Goal: Information Seeking & Learning: Learn about a topic

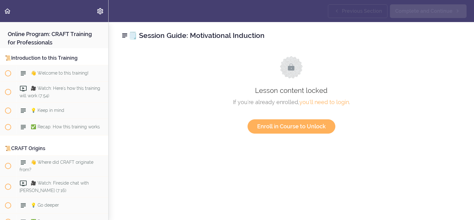
scroll to position [1257, 0]
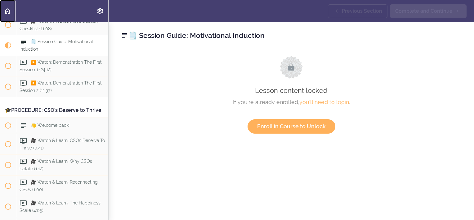
click at [8, 9] on use "Back to course curriculum" at bounding box center [7, 10] width 6 height 5
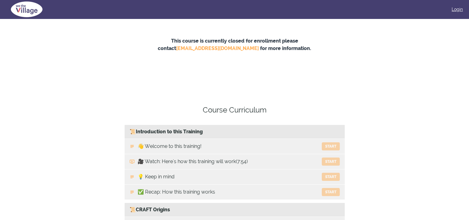
click at [457, 9] on link "Login" at bounding box center [457, 9] width 11 height 6
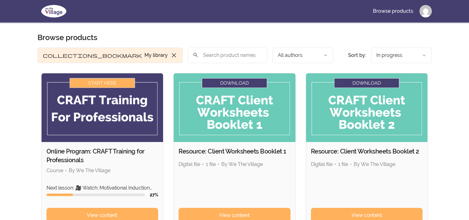
click at [192, 43] on section "Browse products Product filters: collections_bookmark My library close Sort by:…" at bounding box center [235, 207] width 395 height 349
click at [194, 32] on main "Browse products Product filters: collections_bookmark My library close Sort by:…" at bounding box center [235, 207] width 414 height 369
click at [129, 124] on img at bounding box center [103, 107] width 122 height 69
click at [101, 210] on link "View content" at bounding box center [103, 215] width 112 height 15
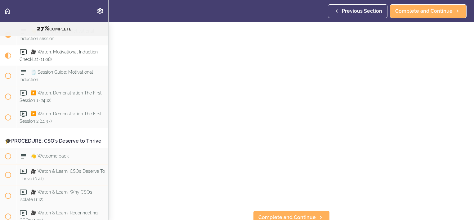
scroll to position [31, 0]
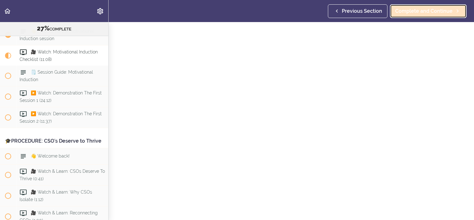
click at [414, 11] on span "Complete and Continue" at bounding box center [423, 10] width 57 height 7
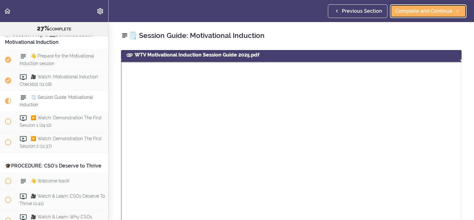
scroll to position [1221, 0]
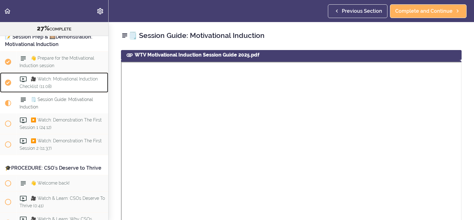
click at [50, 88] on span "🎥 Watch: Motivational Induction Checklist (11:08)" at bounding box center [59, 82] width 78 height 12
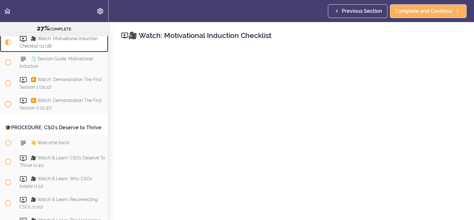
scroll to position [1262, 0]
click at [62, 68] on span "🗒️ Session Guide: Motivational Induction" at bounding box center [57, 62] width 74 height 12
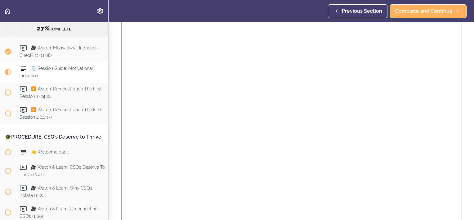
scroll to position [1252, 0]
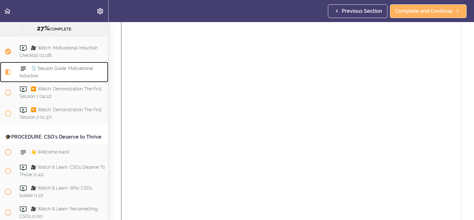
click at [66, 78] on span "🗒️ Session Guide: Motivational Induction" at bounding box center [57, 72] width 74 height 12
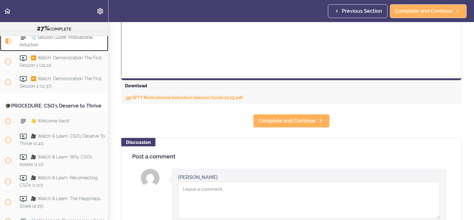
scroll to position [279, 0]
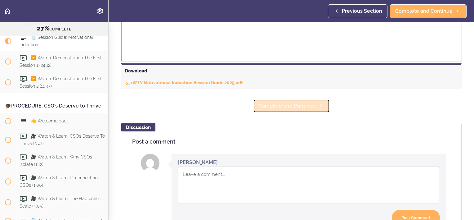
click at [280, 102] on span "Complete and Continue" at bounding box center [286, 105] width 57 height 7
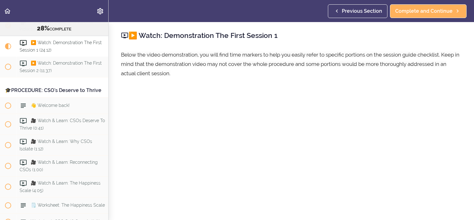
scroll to position [1304, 0]
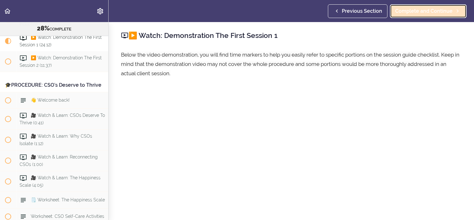
click at [429, 9] on span "Complete and Continue" at bounding box center [423, 10] width 57 height 7
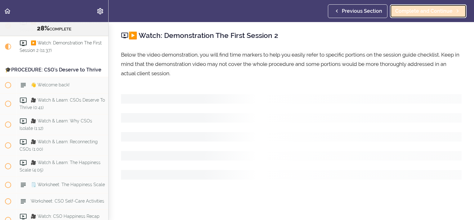
scroll to position [1325, 0]
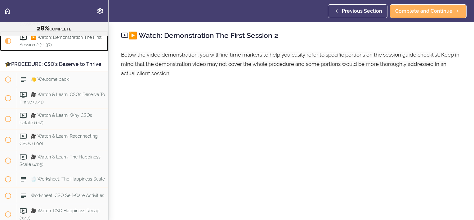
click at [63, 47] on span "▶️ Watch: Demonstration The First Session 2 (11:37)" at bounding box center [61, 41] width 82 height 12
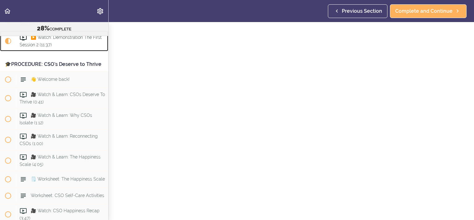
scroll to position [62, 0]
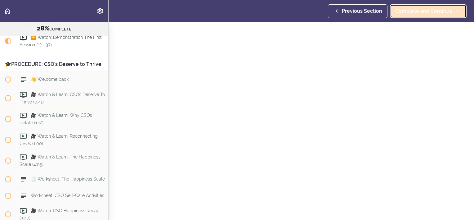
click at [424, 9] on span "Complete and Continue" at bounding box center [423, 10] width 57 height 7
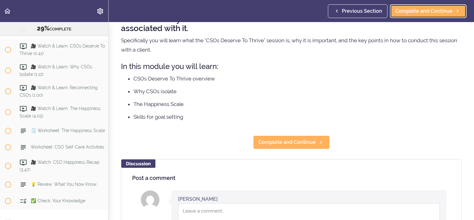
scroll to position [62, 0]
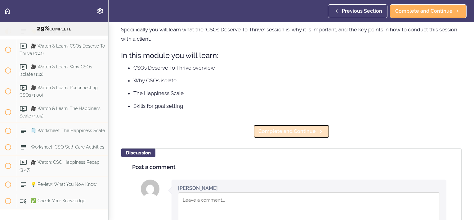
click at [290, 128] on span "Complete and Continue" at bounding box center [286, 130] width 57 height 7
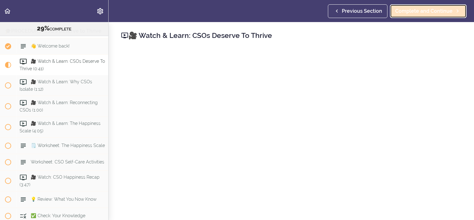
click at [429, 11] on span "Complete and Continue" at bounding box center [423, 10] width 57 height 7
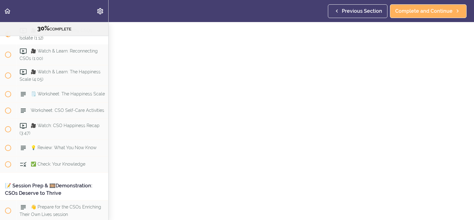
scroll to position [31, 0]
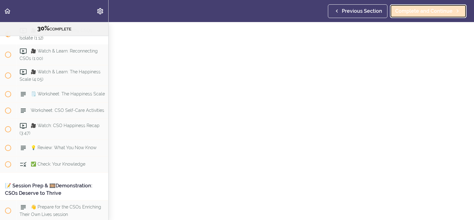
click at [424, 8] on span "Complete and Continue" at bounding box center [423, 10] width 57 height 7
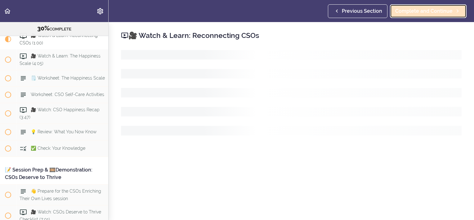
scroll to position [1431, 0]
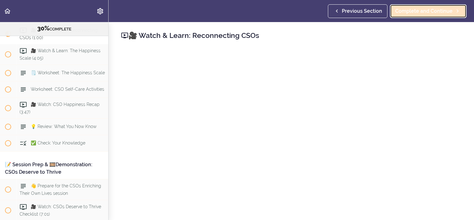
click at [433, 14] on span "Complete and Continue" at bounding box center [423, 10] width 57 height 7
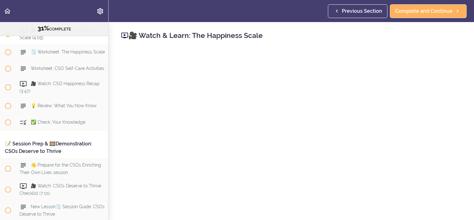
scroll to position [31, 0]
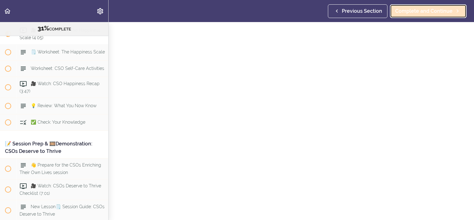
click at [406, 9] on span "Complete and Continue" at bounding box center [423, 10] width 57 height 7
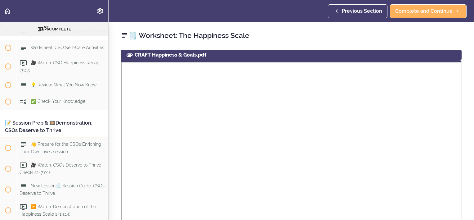
scroll to position [1472, 0]
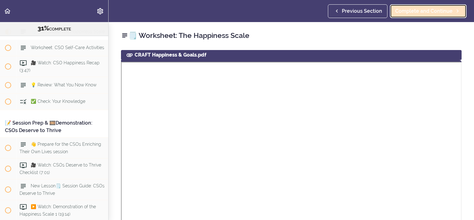
click at [396, 11] on link "Complete and Continue" at bounding box center [428, 11] width 77 height 14
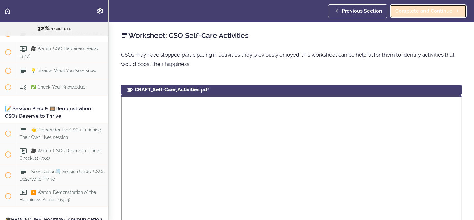
scroll to position [1493, 0]
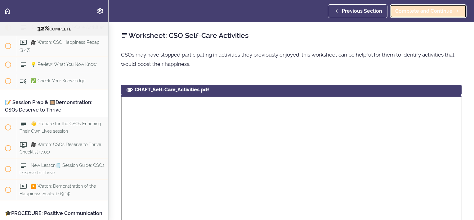
click at [436, 11] on span "Complete and Continue" at bounding box center [423, 10] width 57 height 7
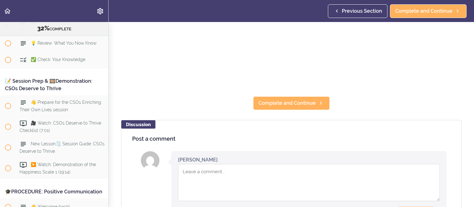
scroll to position [186, 0]
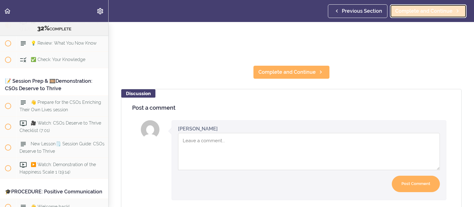
click at [431, 13] on span "Complete and Continue" at bounding box center [423, 10] width 57 height 7
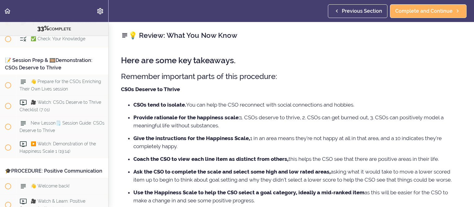
drag, startPoint x: 258, startPoint y: 72, endPoint x: 277, endPoint y: 51, distance: 28.3
click at [277, 51] on div "Here are some key takeaways. Remember important parts of this procedure: CSOs D…" at bounding box center [291, 165] width 341 height 231
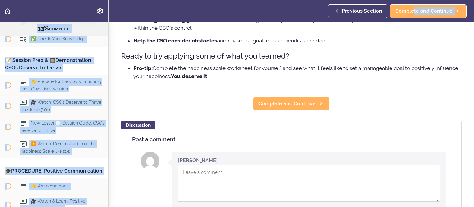
scroll to position [139, 0]
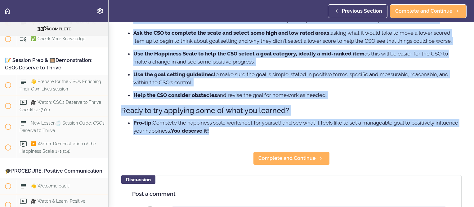
drag, startPoint x: 121, startPoint y: 60, endPoint x: 436, endPoint y: 127, distance: 321.8
click at [436, 127] on div "Here are some key takeaways. Remember important parts of this procedure: CSOs D…" at bounding box center [291, 26] width 341 height 231
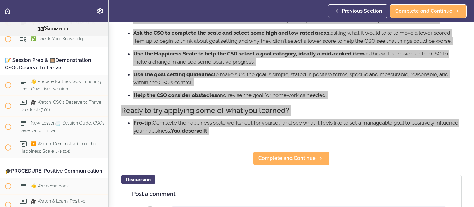
scroll to position [1535, 0]
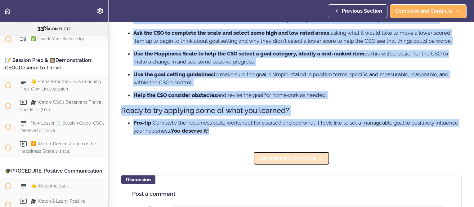
click at [274, 157] on span "Complete and Continue" at bounding box center [286, 158] width 57 height 7
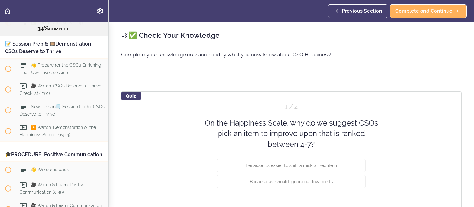
scroll to position [31, 0]
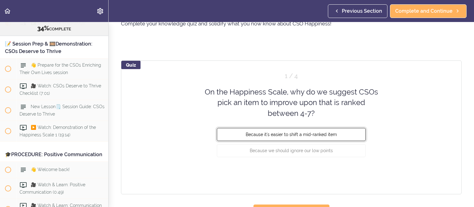
click at [294, 131] on button "Because it's easier to shift a mid-ranked item" at bounding box center [291, 134] width 149 height 13
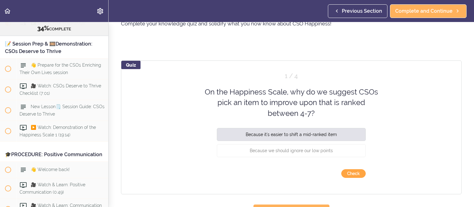
click at [346, 172] on button "Check" at bounding box center [353, 173] width 25 height 9
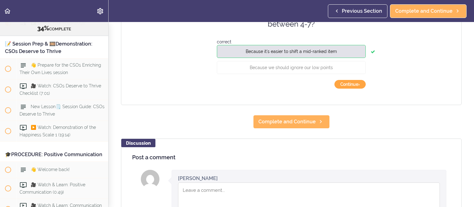
scroll to position [124, 0]
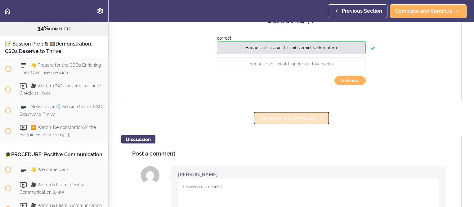
click at [306, 121] on span "Complete and Continue" at bounding box center [286, 117] width 57 height 7
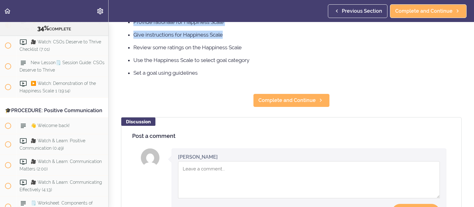
scroll to position [118, 0]
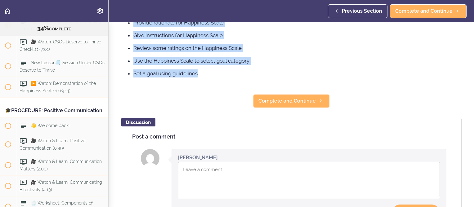
drag, startPoint x: 142, startPoint y: 34, endPoint x: 387, endPoint y: 70, distance: 247.2
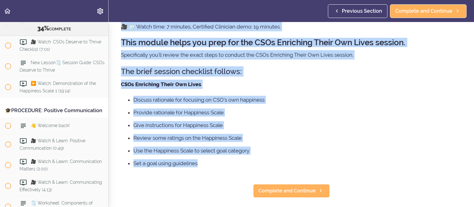
scroll to position [25, 0]
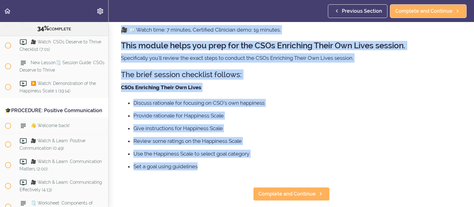
click at [349, 70] on h3 "The brief session checklist follows:" at bounding box center [291, 74] width 341 height 10
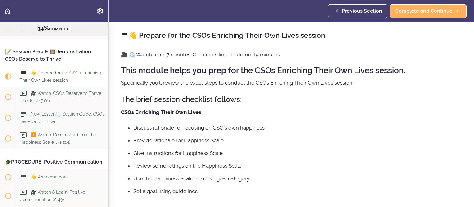
scroll to position [1564, 0]
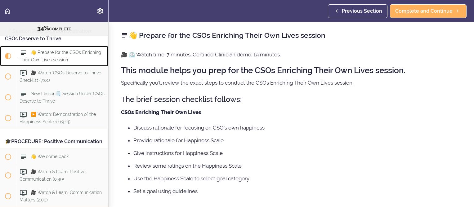
click at [50, 66] on div "👋 Prepare for the CSOs Enriching Their Own Lives session" at bounding box center [62, 56] width 92 height 20
click at [45, 62] on span "👋 Prepare for the CSOs Enriching Their Own Lives session" at bounding box center [61, 56] width 82 height 12
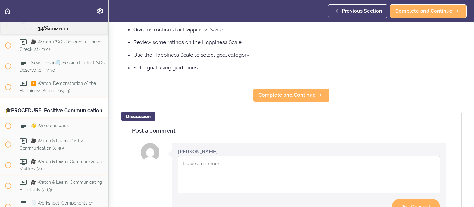
scroll to position [124, 0]
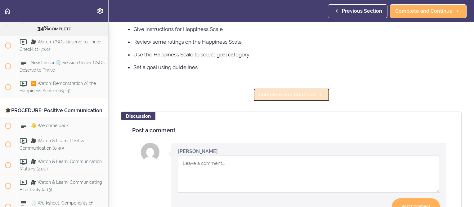
click at [309, 88] on link "Complete and Continue" at bounding box center [291, 95] width 77 height 14
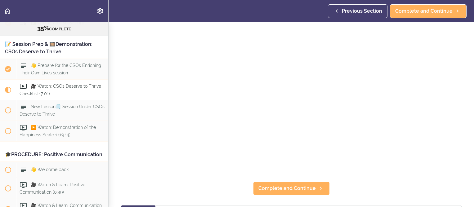
scroll to position [31, 0]
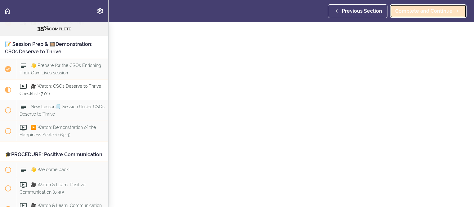
click at [423, 10] on span "Complete and Continue" at bounding box center [423, 10] width 57 height 7
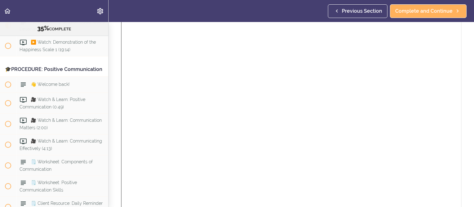
scroll to position [131, 0]
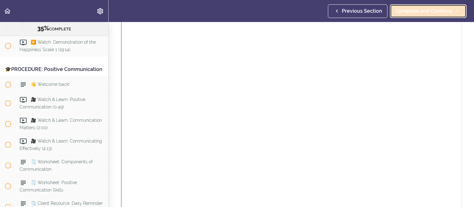
click at [400, 6] on link "Complete and Continue" at bounding box center [428, 11] width 77 height 14
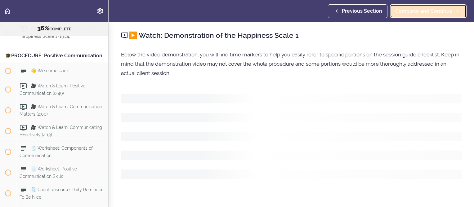
scroll to position [1657, 0]
